Goal: Information Seeking & Learning: Learn about a topic

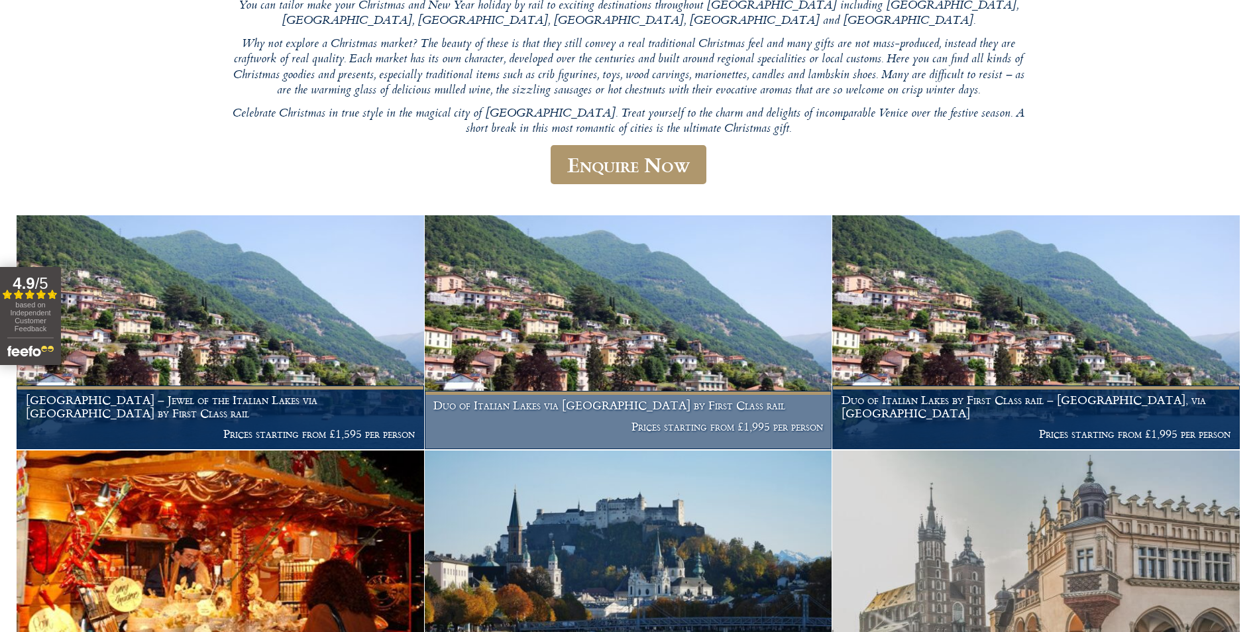
scroll to position [265, 0]
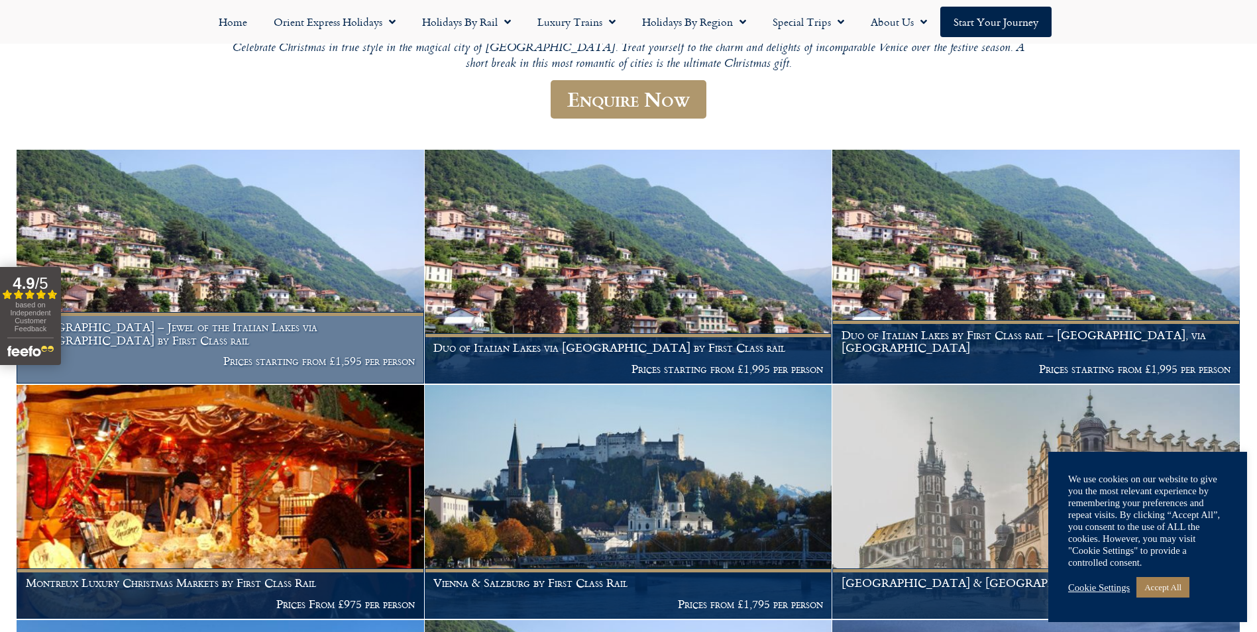
click at [368, 355] on p "Prices starting from £1,595 per person" at bounding box center [221, 361] width 390 height 13
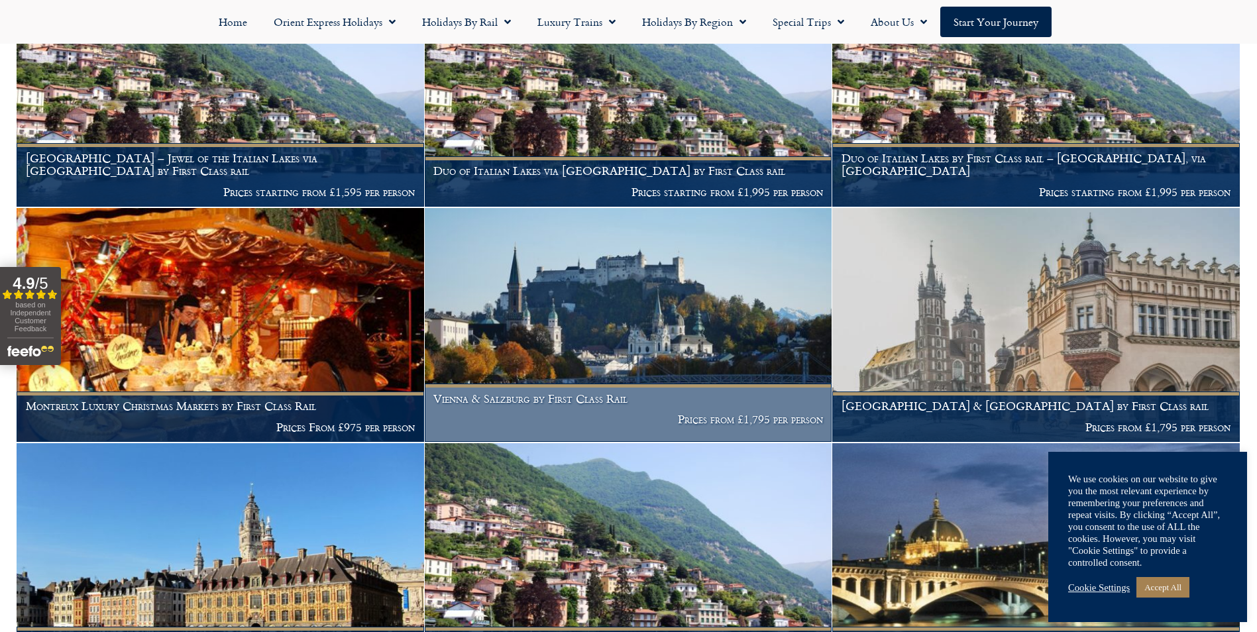
scroll to position [627, 0]
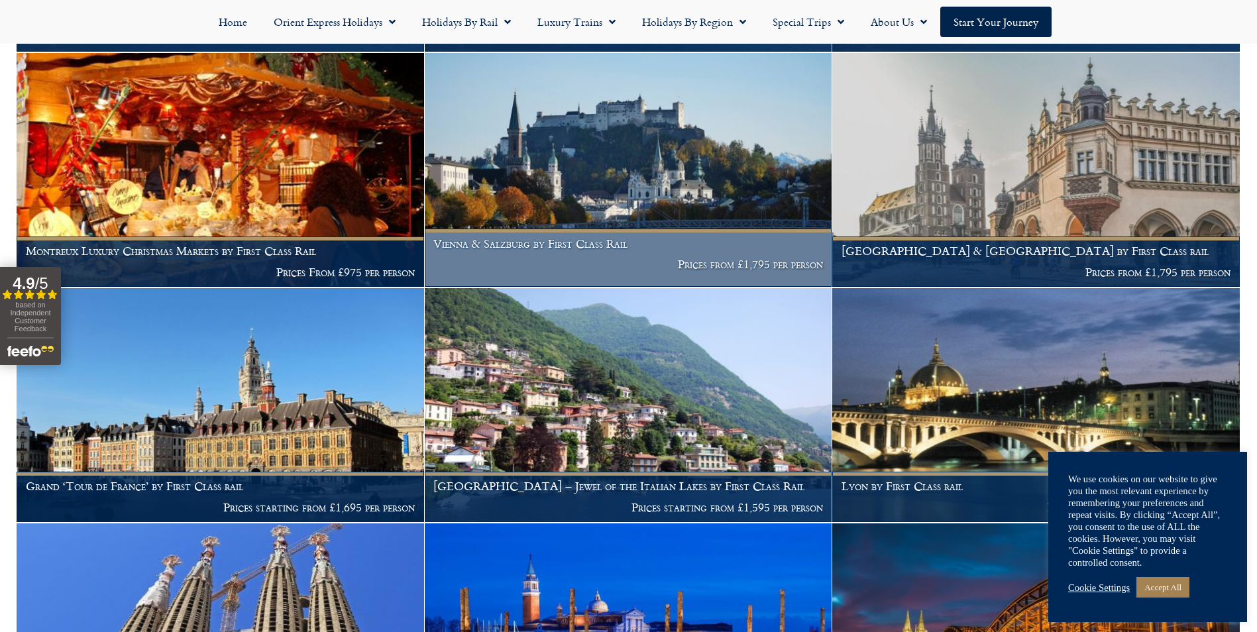
click at [643, 240] on h1 "Vienna & Salzburg by First Class Rail" at bounding box center [629, 243] width 390 height 13
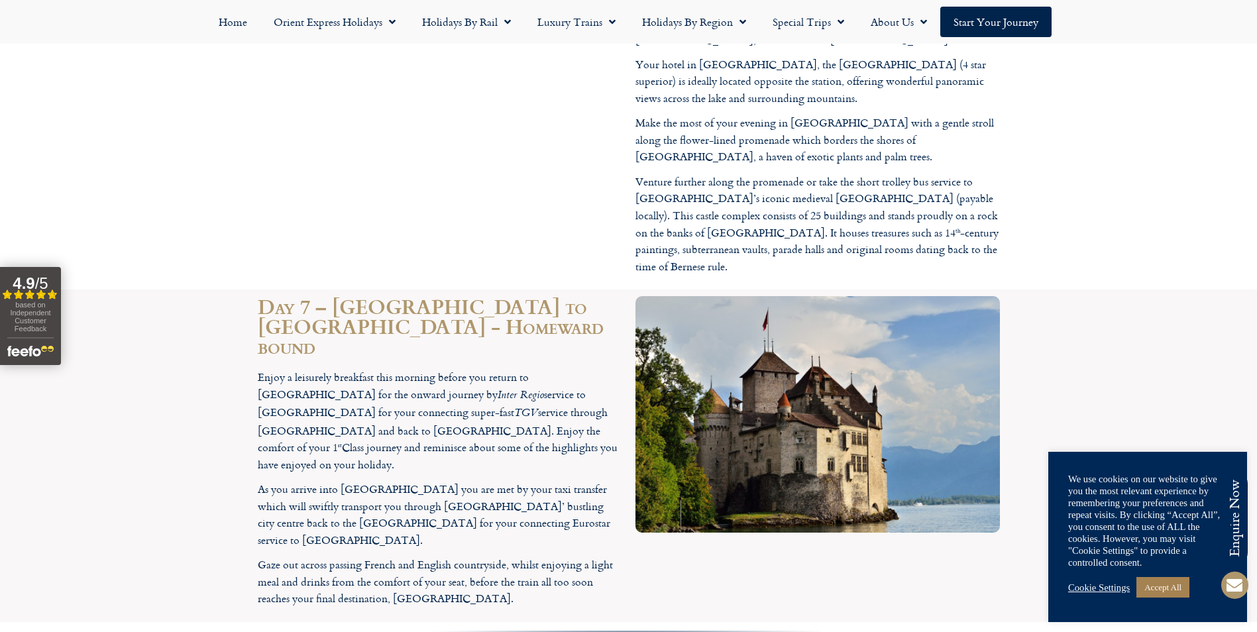
scroll to position [3447, 0]
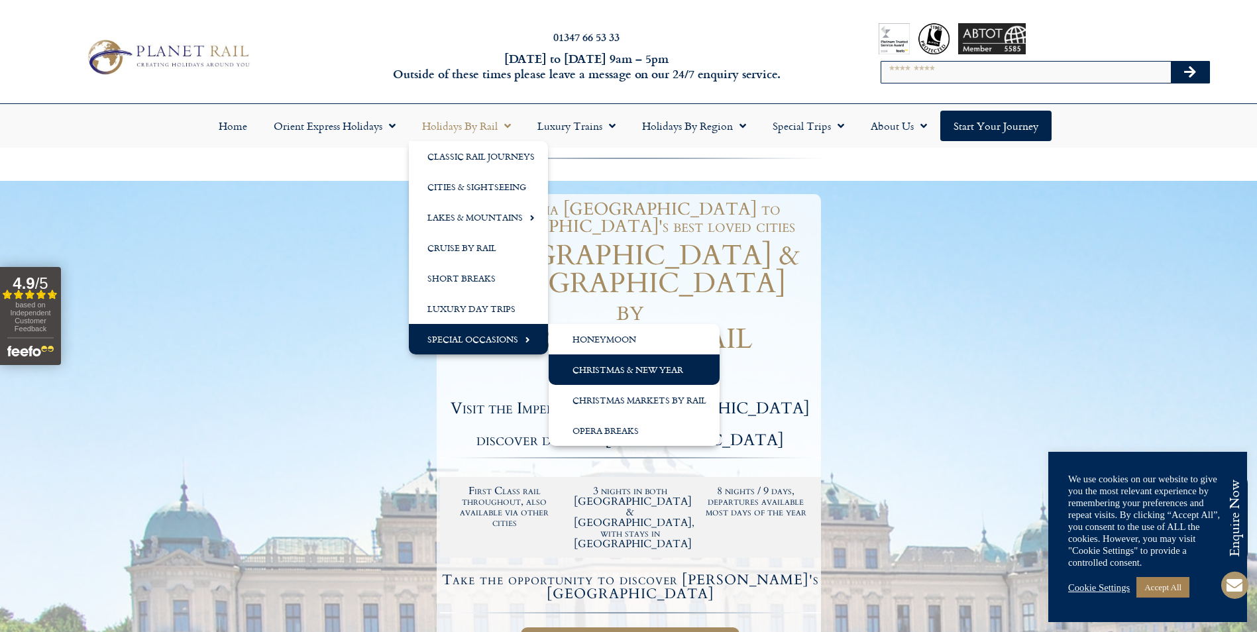
click at [645, 375] on link "Christmas & New Year" at bounding box center [634, 370] width 171 height 30
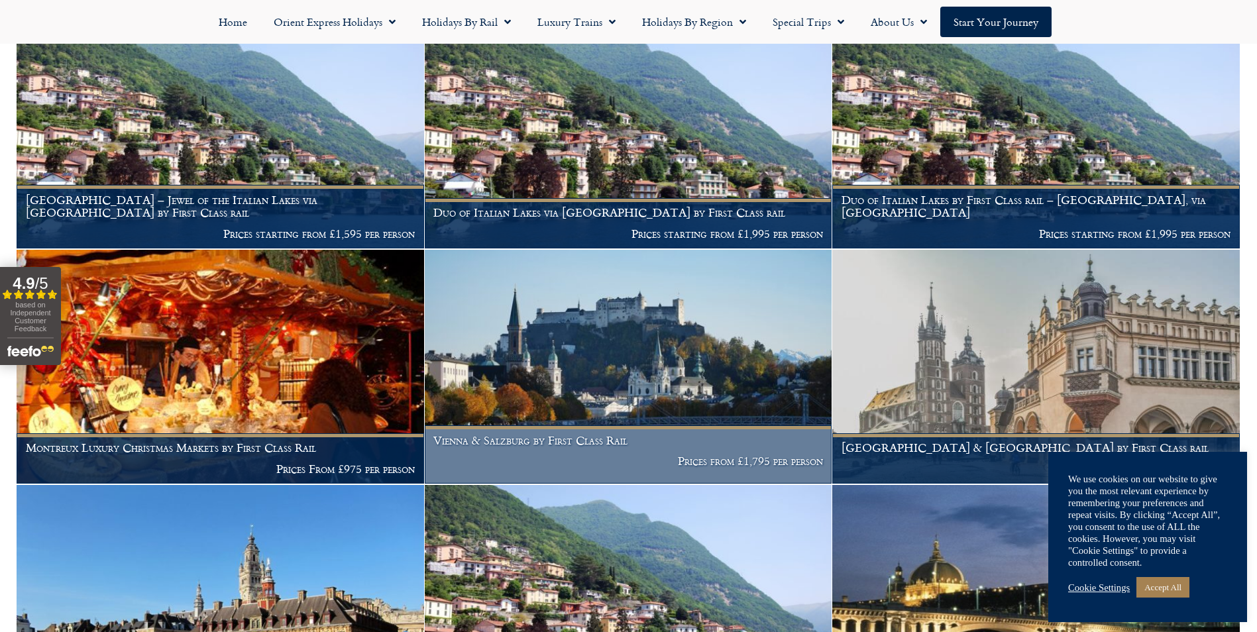
scroll to position [464, 0]
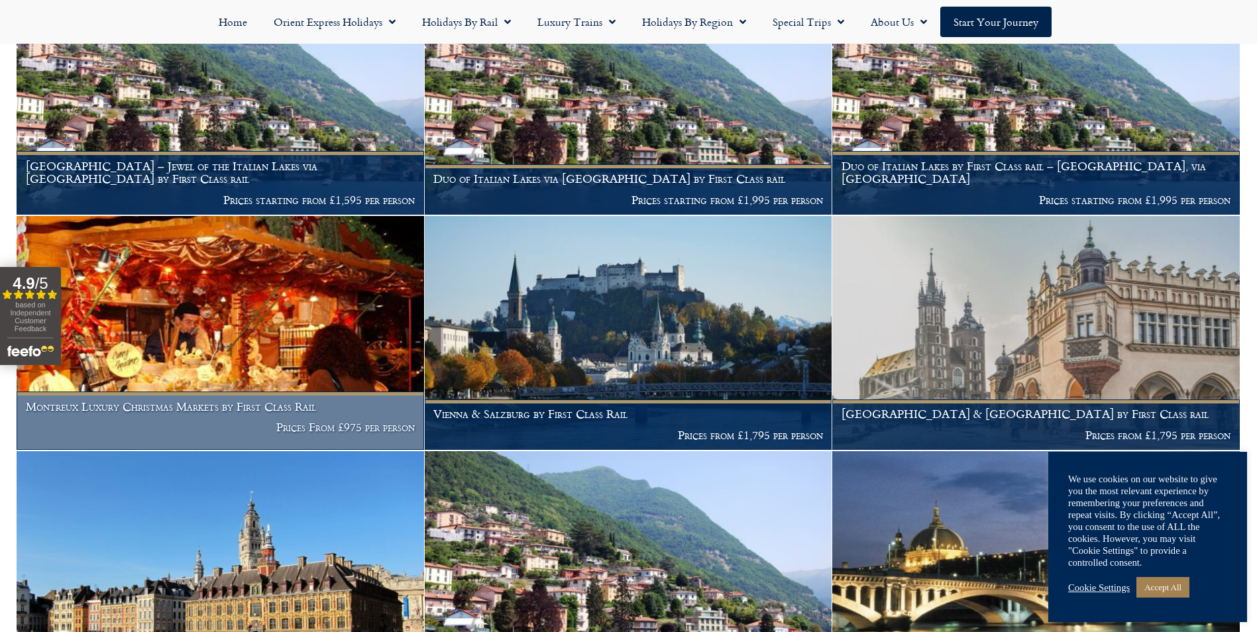
click at [284, 408] on h1 "Montreux Luxury Christmas Markets by First Class Rail" at bounding box center [221, 406] width 390 height 13
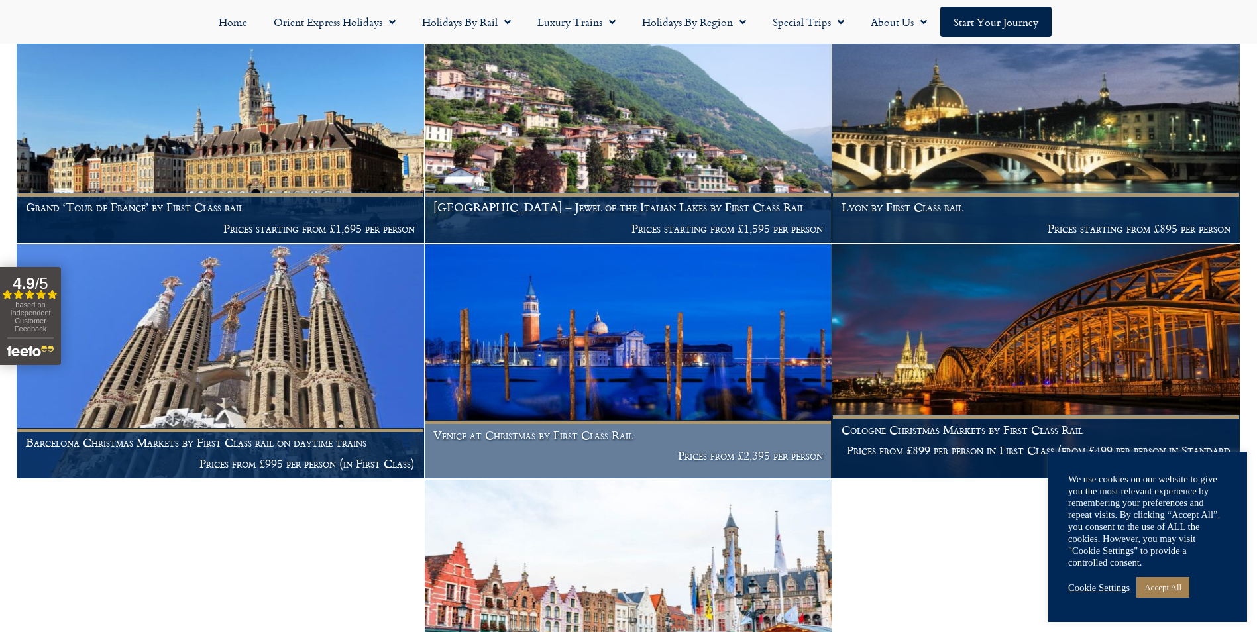
scroll to position [928, 0]
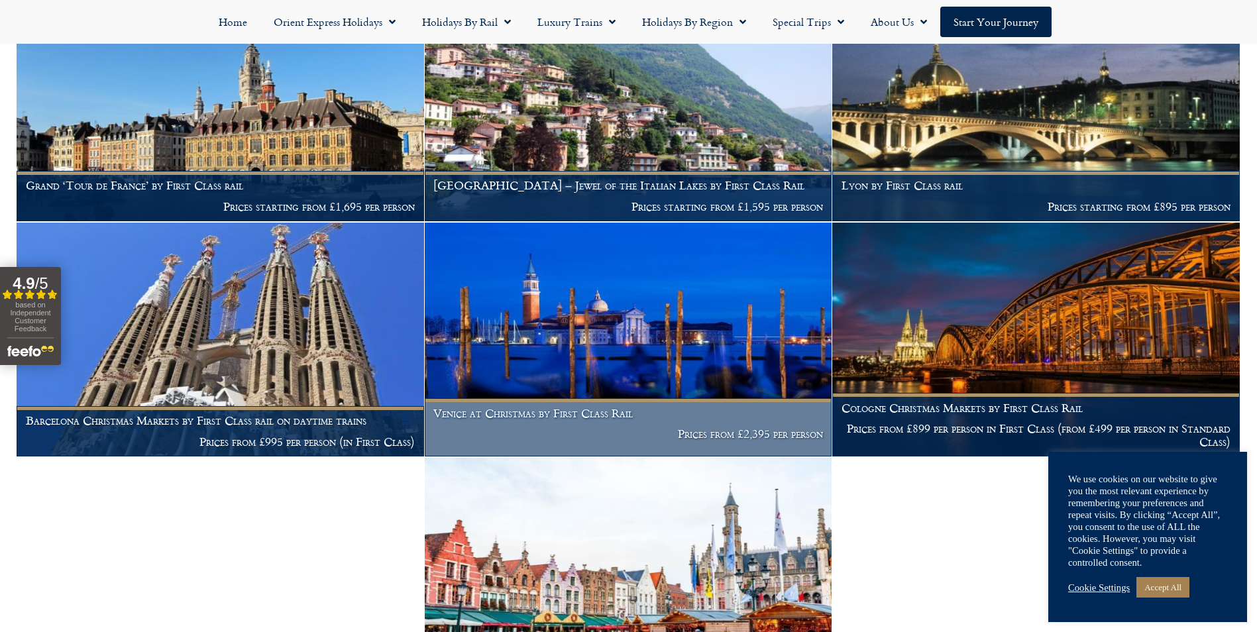
click at [616, 404] on figcaption "Venice at Christmas by First Class Rail Prices from £2,395 per person" at bounding box center [629, 427] width 408 height 58
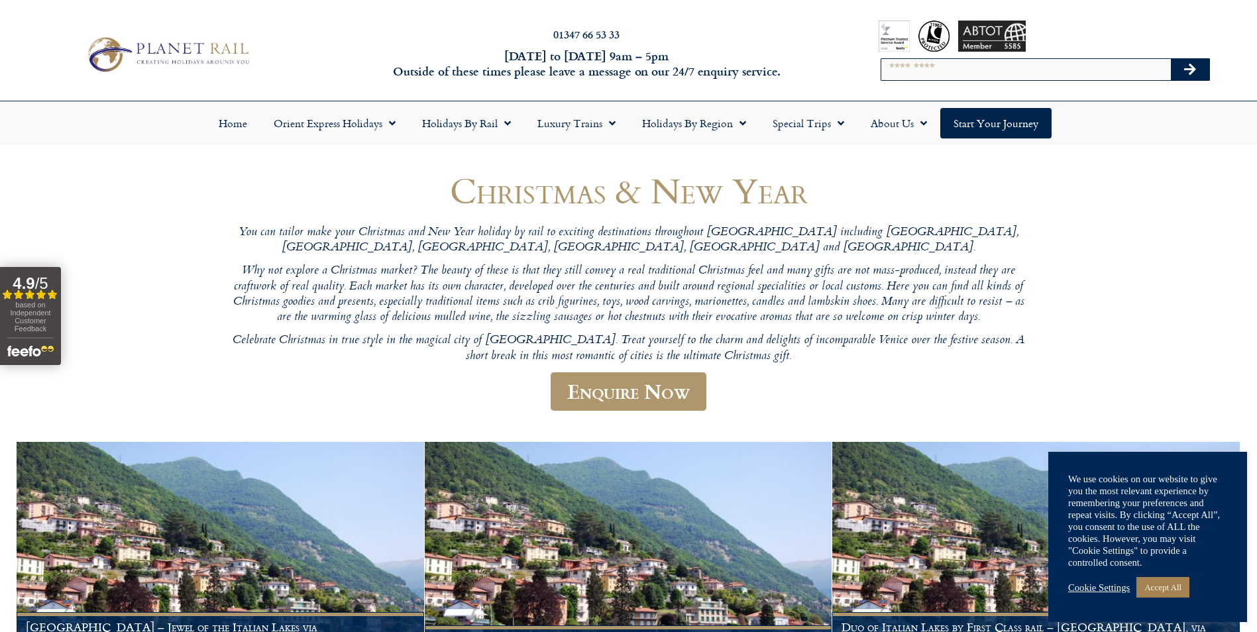
scroll to position [0, 0]
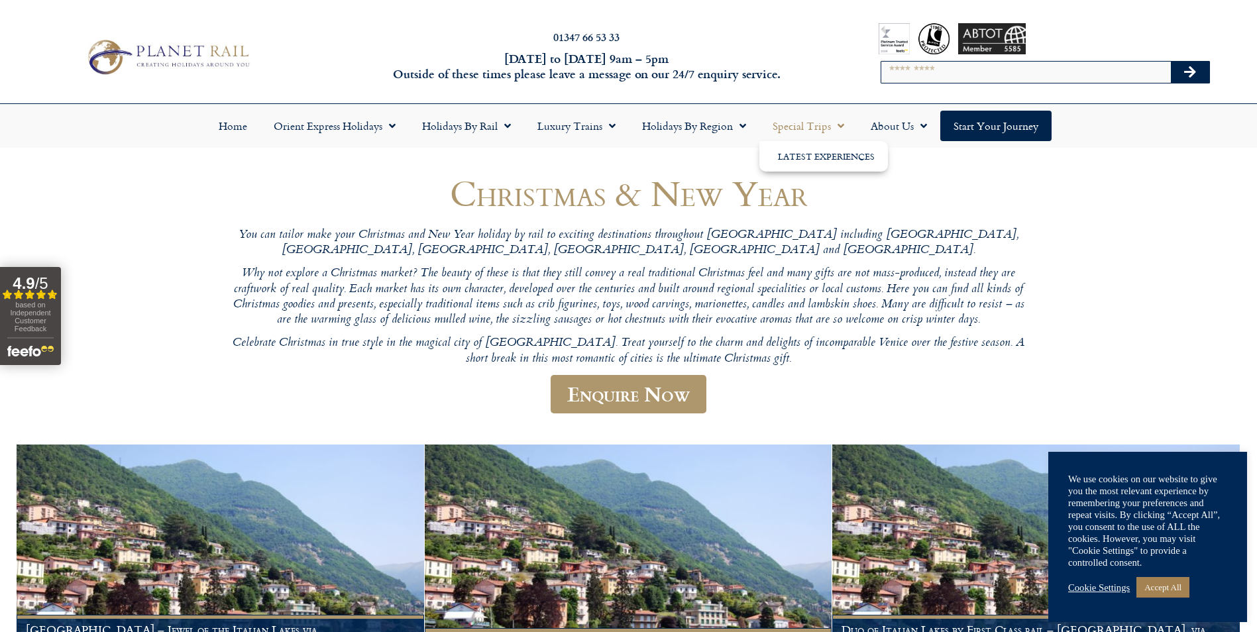
click at [823, 124] on link "Special Trips" at bounding box center [809, 126] width 98 height 30
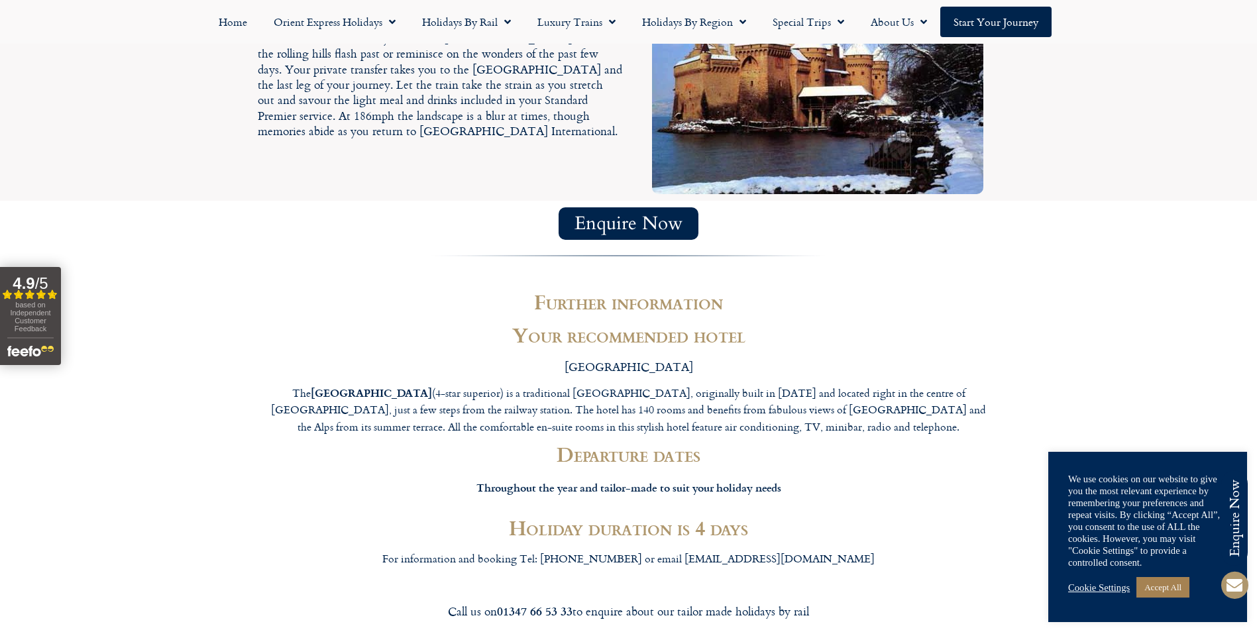
scroll to position [2453, 0]
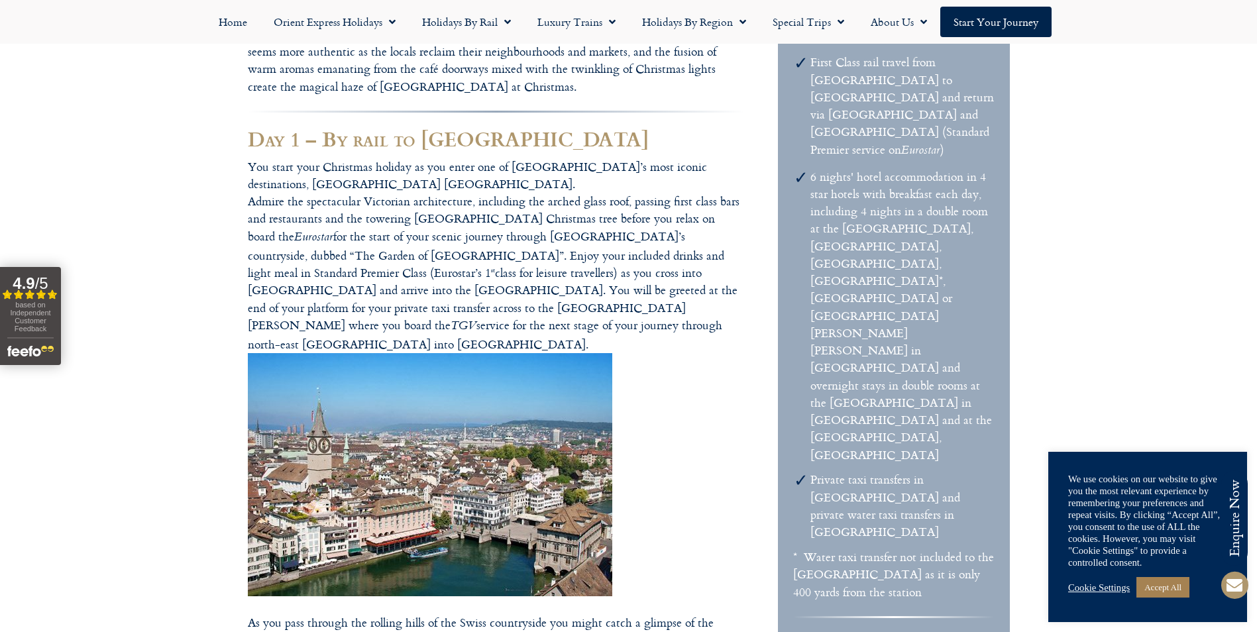
scroll to position [464, 0]
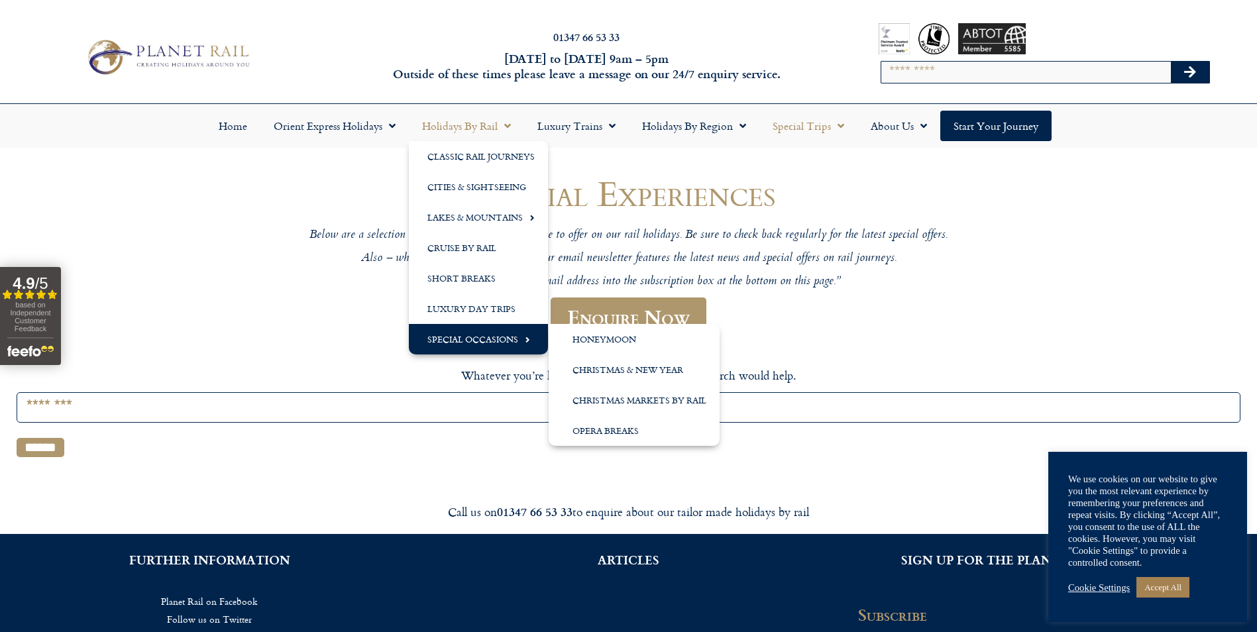
click at [501, 336] on link "Special Occasions" at bounding box center [478, 339] width 139 height 30
click at [582, 428] on link "Opera Breaks" at bounding box center [634, 431] width 171 height 30
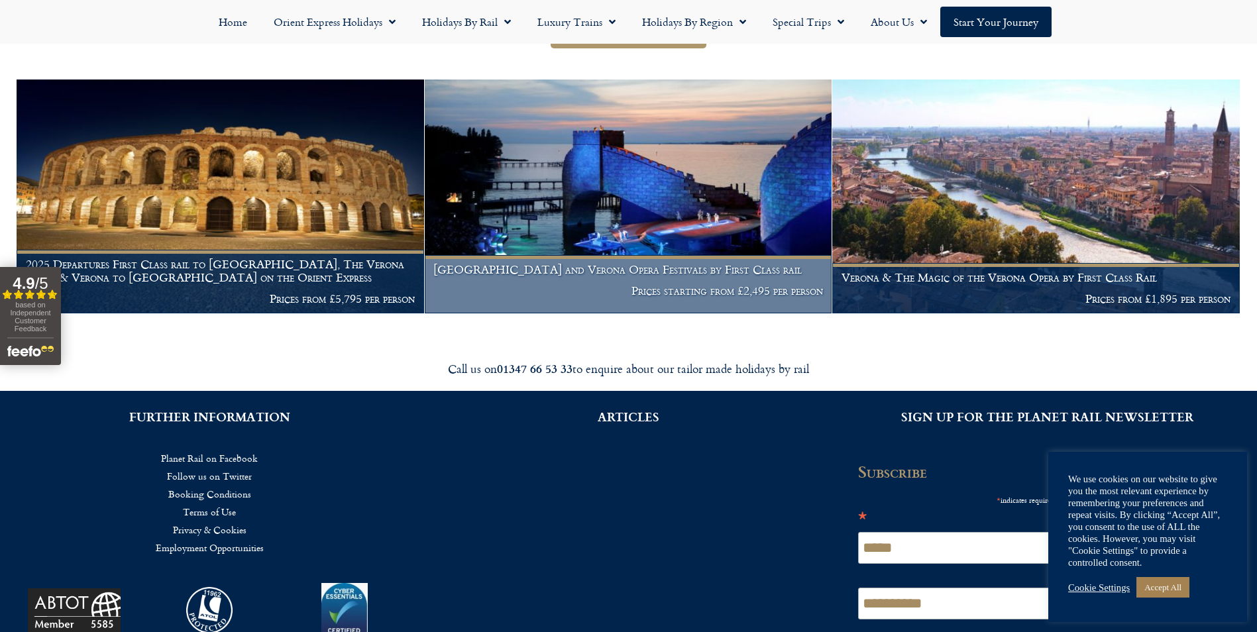
scroll to position [265, 0]
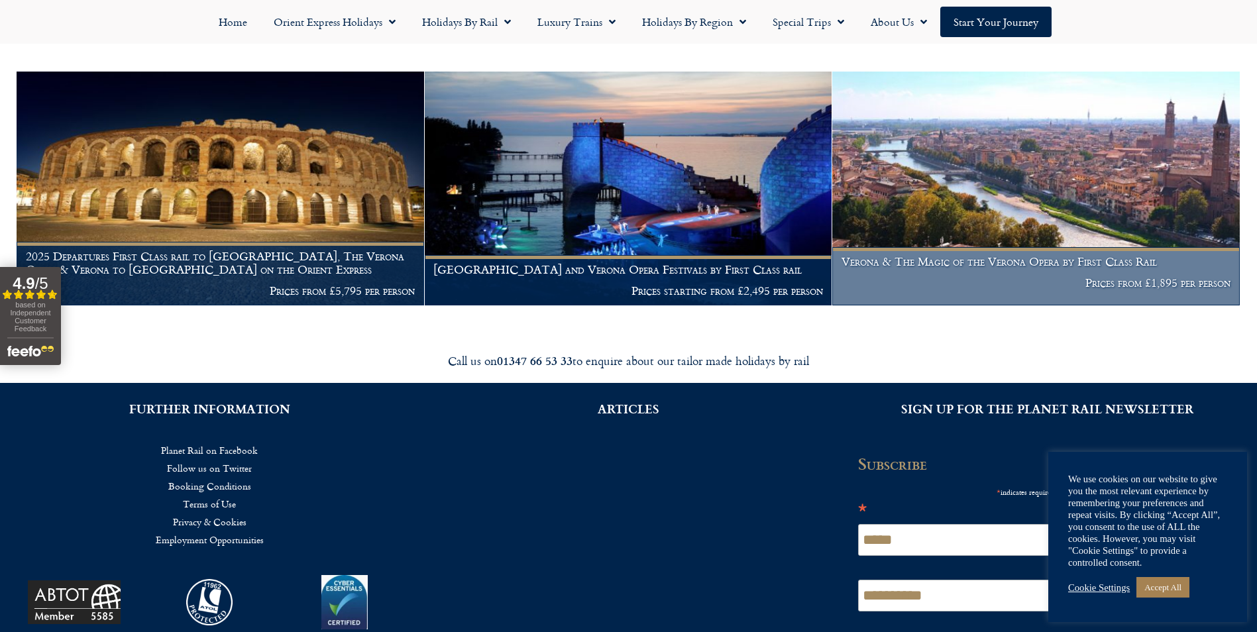
click at [981, 248] on figcaption "Verona & The Magic of the Verona Opera by First Class Rail Prices from £1,895 p…" at bounding box center [1037, 276] width 408 height 58
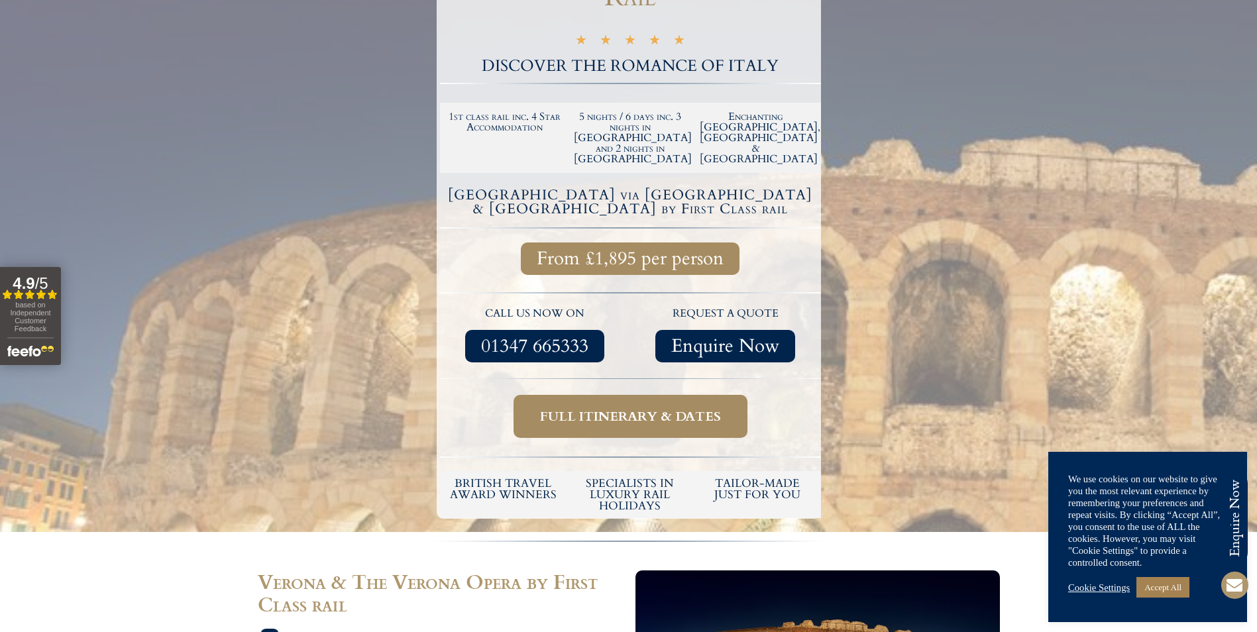
scroll to position [66, 0]
